Goal: Information Seeking & Learning: Find specific fact

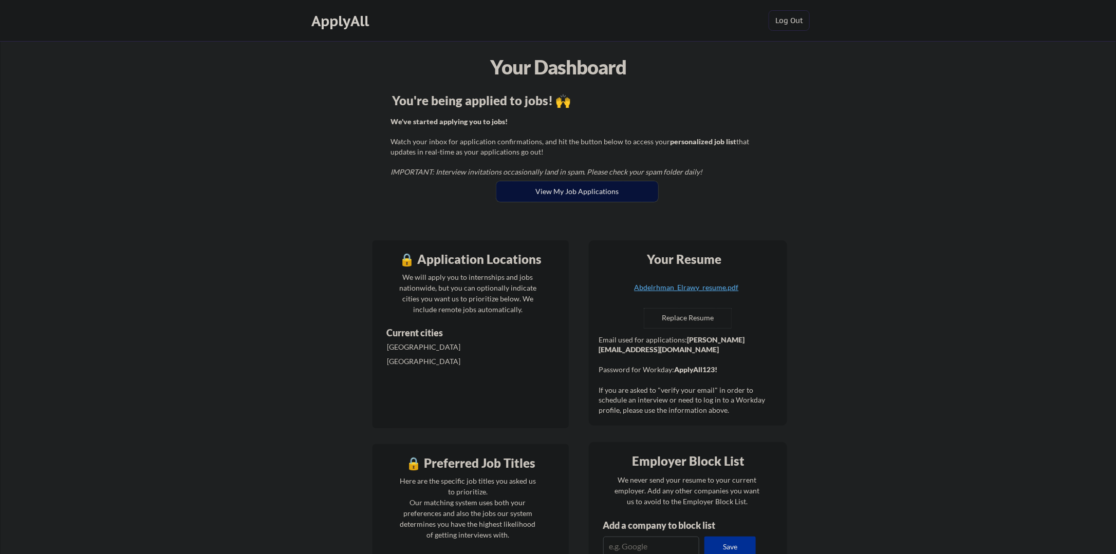
click at [563, 192] on button "View My Job Applications" at bounding box center [577, 191] width 162 height 21
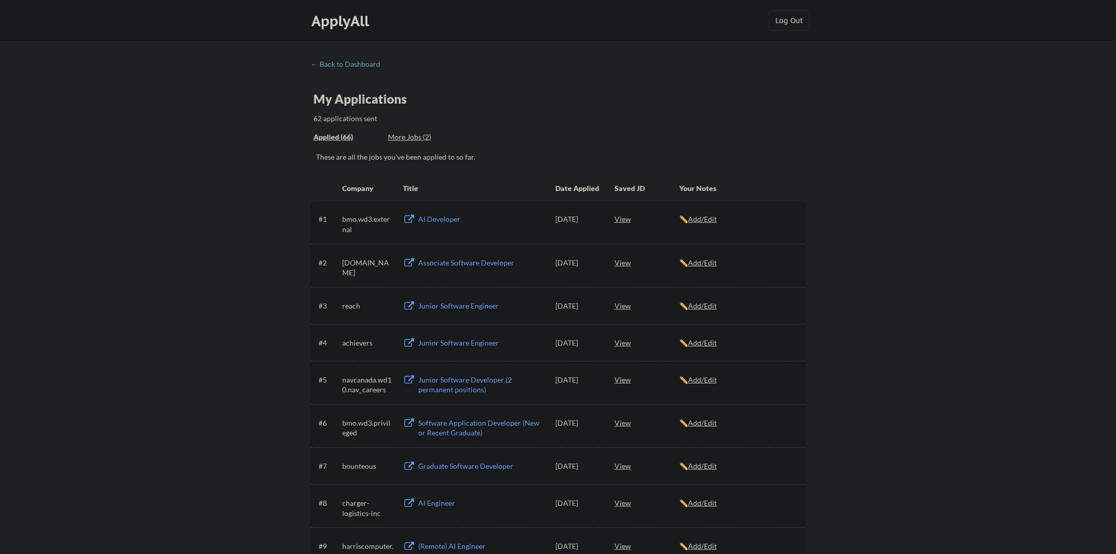
click at [441, 219] on div "AI Developer" at bounding box center [481, 219] width 127 height 10
click at [619, 221] on div "View" at bounding box center [647, 219] width 65 height 19
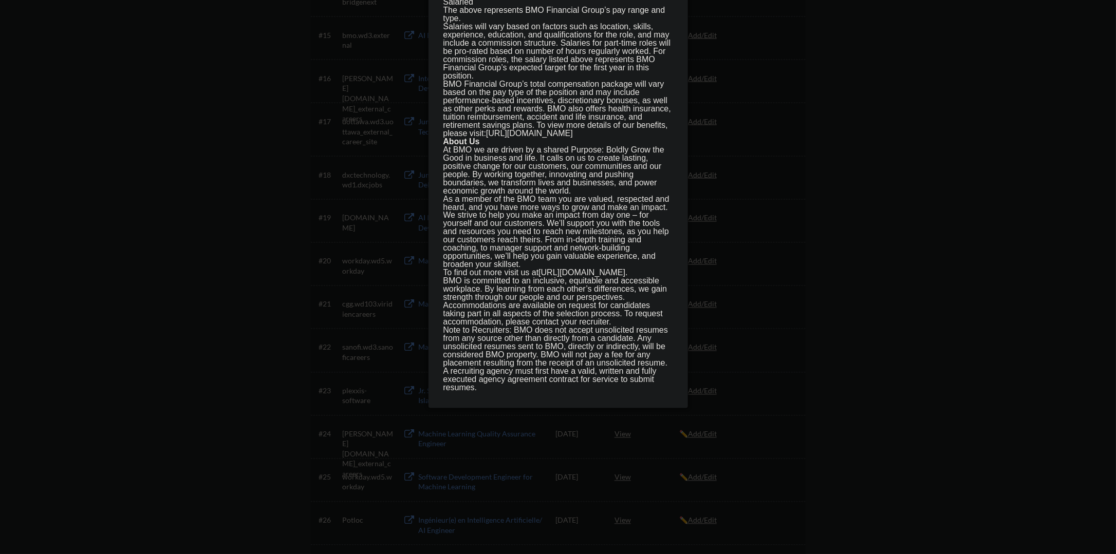
scroll to position [822, 0]
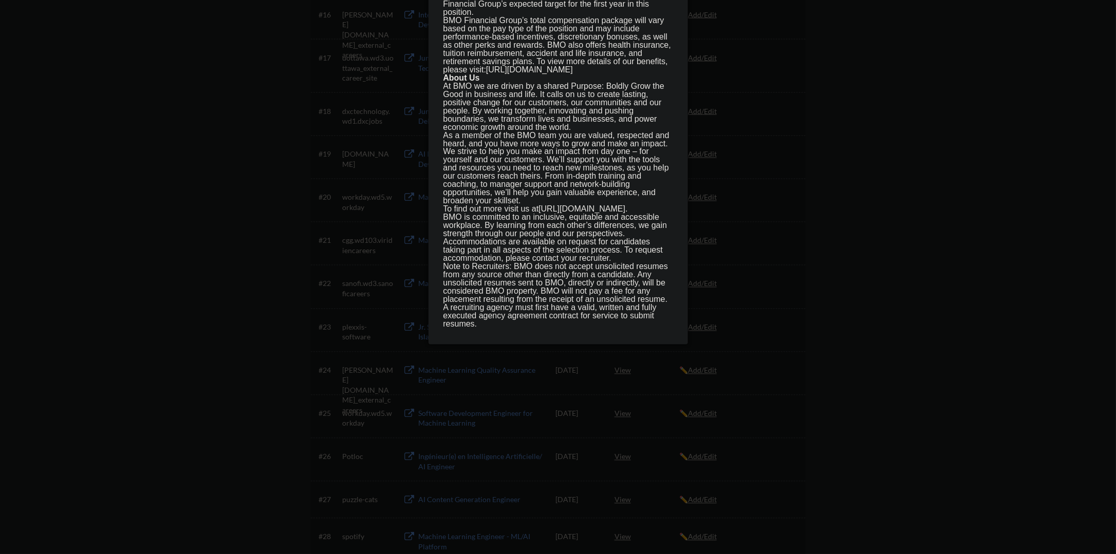
click at [835, 186] on div at bounding box center [558, 277] width 1116 height 554
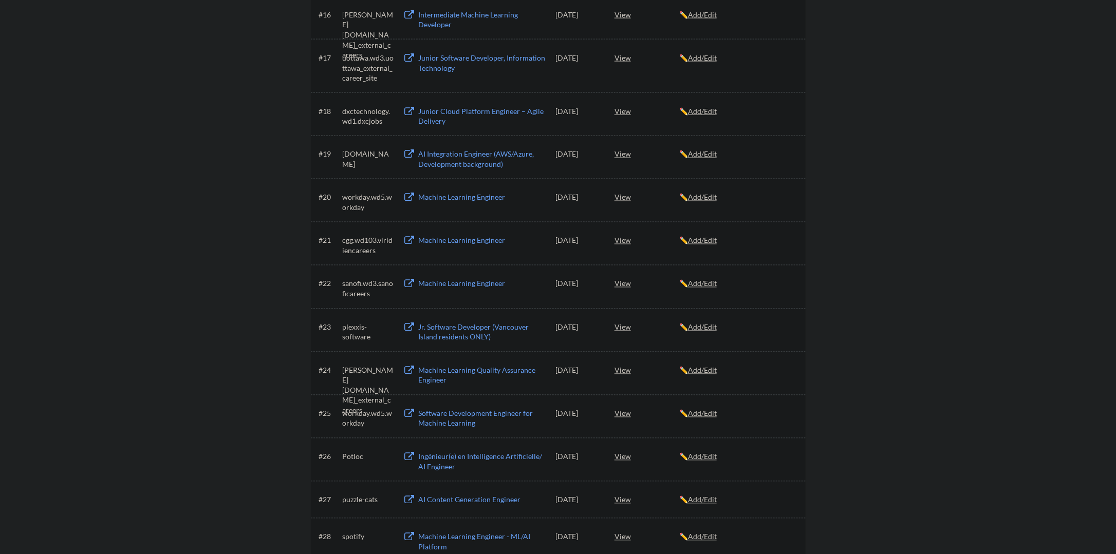
scroll to position [0, 0]
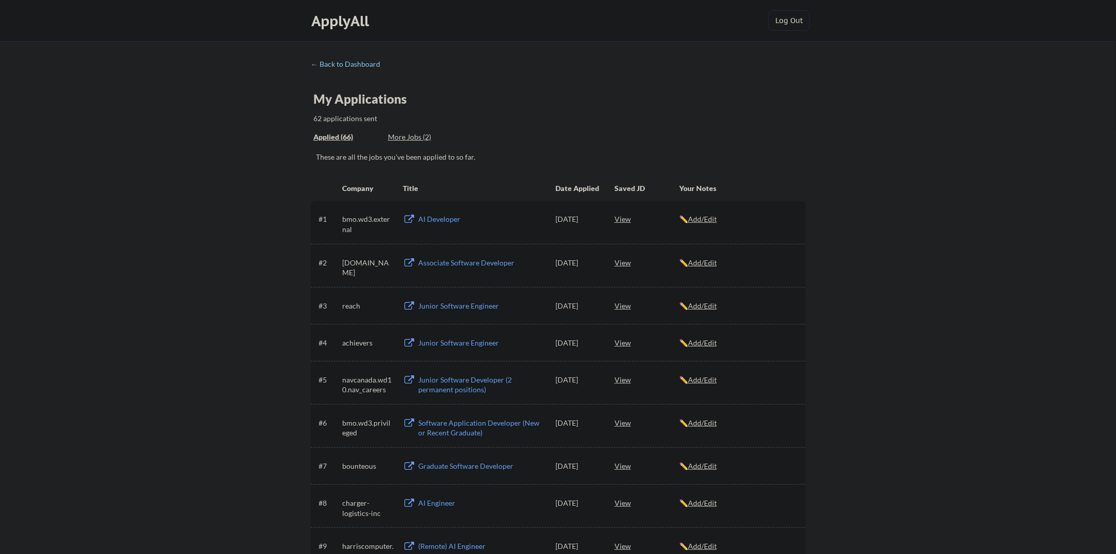
click at [346, 63] on div "← Back to Dashboard" at bounding box center [349, 64] width 77 height 7
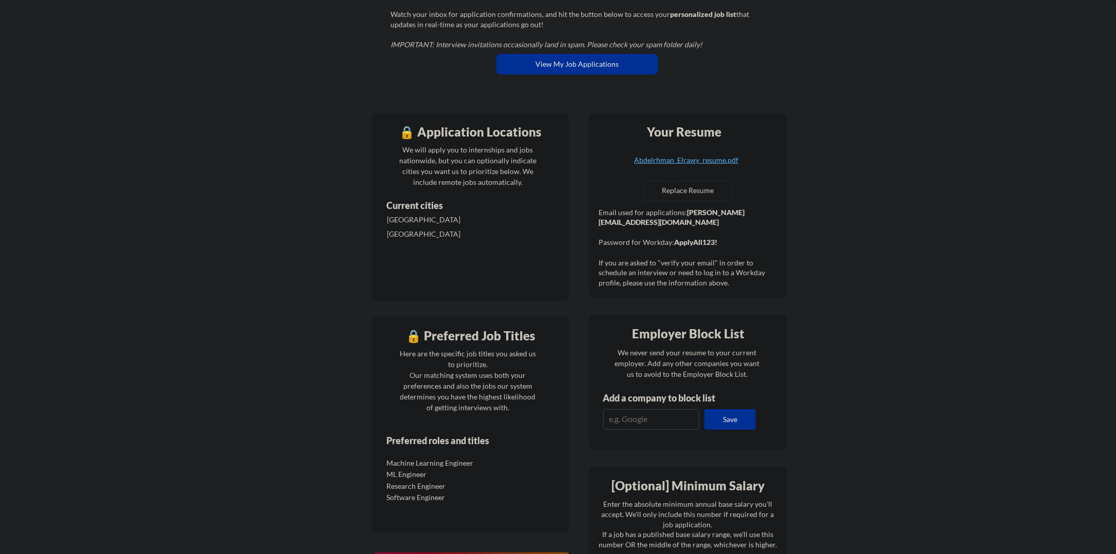
scroll to position [206, 0]
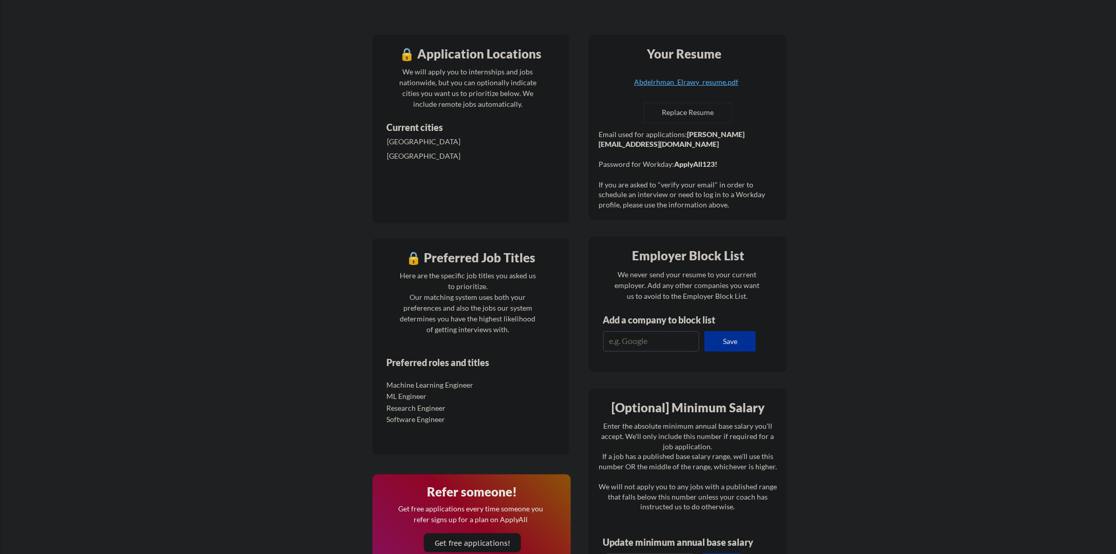
click at [698, 164] on strong "ApplyAll123!" at bounding box center [695, 164] width 43 height 9
drag, startPoint x: 698, startPoint y: 164, endPoint x: 722, endPoint y: 162, distance: 23.7
click at [722, 162] on div "Email used for applications: abdelrhman.elrawy@mailflux.com Password for Workda…" at bounding box center [689, 170] width 181 height 81
copy strong "ApplyAll123!"
click at [763, 153] on div "Email used for applications: abdelrhman.elrawy@mailflux.com Password for Workda…" at bounding box center [689, 170] width 181 height 81
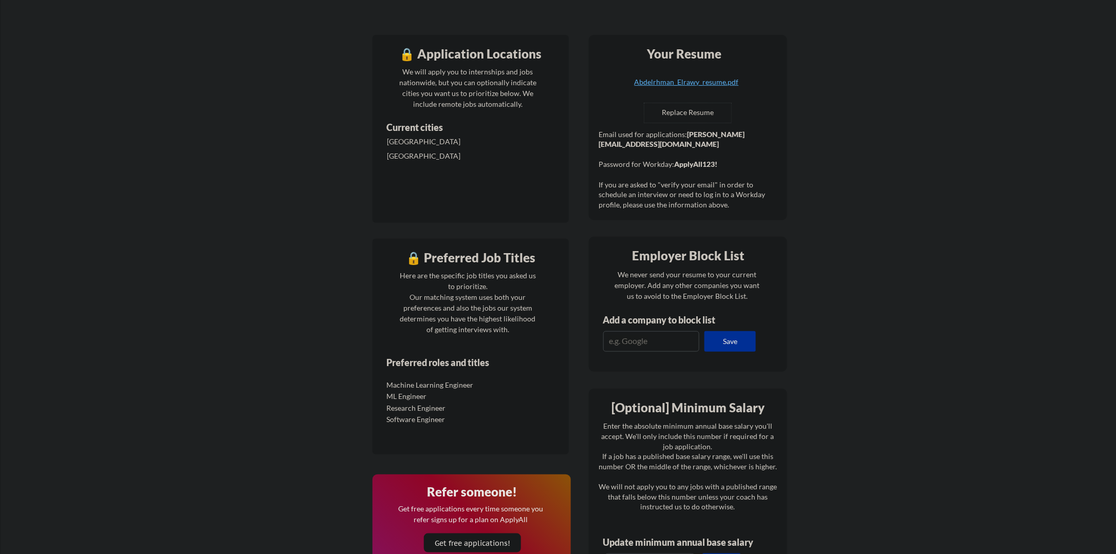
click at [693, 165] on strong "ApplyAll123!" at bounding box center [695, 164] width 43 height 9
copy strong "ApplyAll123"
click at [606, 142] on strong "[PERSON_NAME][EMAIL_ADDRESS][DOMAIN_NAME]" at bounding box center [672, 139] width 146 height 19
drag, startPoint x: 606, startPoint y: 142, endPoint x: 703, endPoint y: 146, distance: 96.7
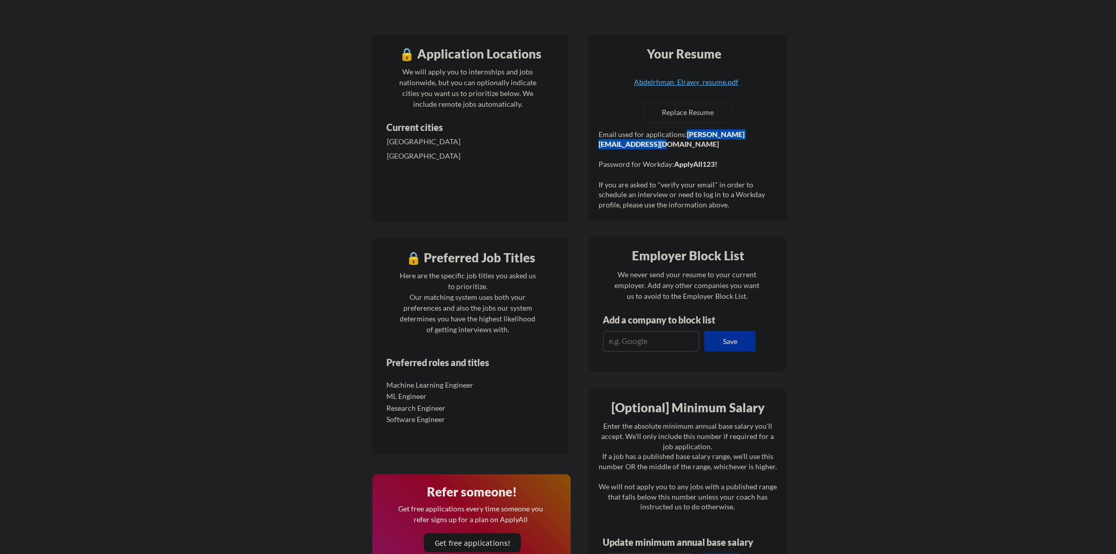
click at [703, 146] on strong "[PERSON_NAME][EMAIL_ADDRESS][DOMAIN_NAME]" at bounding box center [672, 139] width 146 height 19
copy strong "[PERSON_NAME][EMAIL_ADDRESS][DOMAIN_NAME]"
